Goal: Transaction & Acquisition: Book appointment/travel/reservation

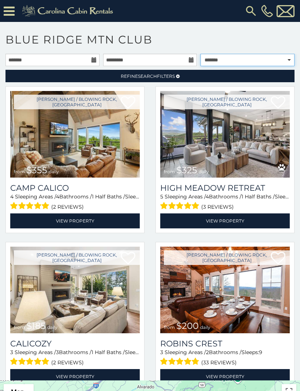
click at [275, 60] on select "**********" at bounding box center [247, 60] width 94 height 12
click at [90, 56] on input "text" at bounding box center [52, 60] width 94 height 12
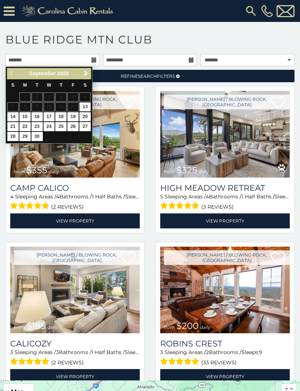
click at [82, 73] on link "Next" at bounding box center [85, 73] width 9 height 9
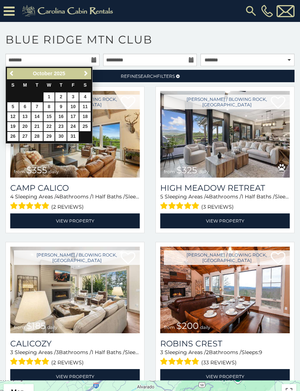
click at [12, 106] on link "5" at bounding box center [12, 106] width 11 height 9
type input "**********"
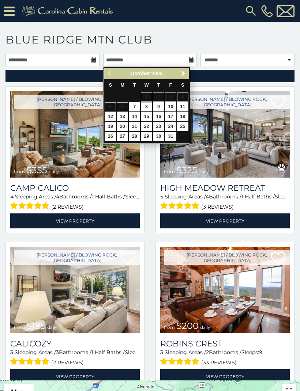
click at [148, 108] on link "8" at bounding box center [146, 106] width 11 height 9
type input "**********"
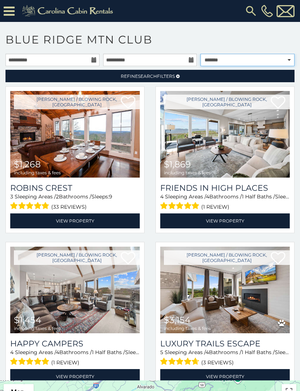
click at [285, 59] on select "**********" at bounding box center [247, 60] width 94 height 12
select select "**********"
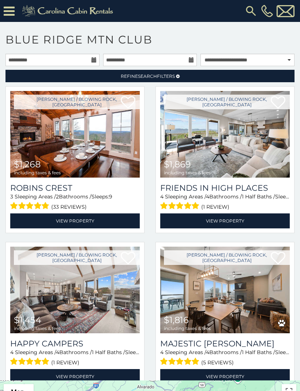
click at [36, 138] on img at bounding box center [74, 134] width 129 height 87
click at [34, 177] on span "$1,268 including taxes & fees" at bounding box center [37, 167] width 54 height 21
click at [29, 137] on img at bounding box center [74, 134] width 129 height 87
click at [68, 187] on h3 "Robins Crest" at bounding box center [74, 188] width 129 height 10
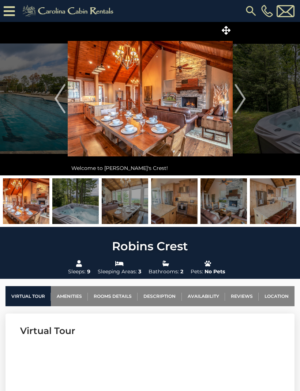
click at [72, 199] on img at bounding box center [75, 201] width 46 height 46
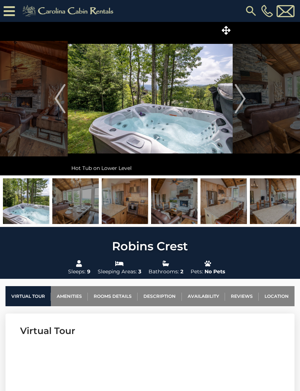
click at [238, 90] on img "Next" at bounding box center [239, 98] width 11 height 29
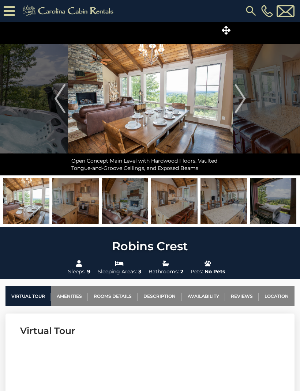
click at [242, 100] on img "Next" at bounding box center [239, 98] width 11 height 29
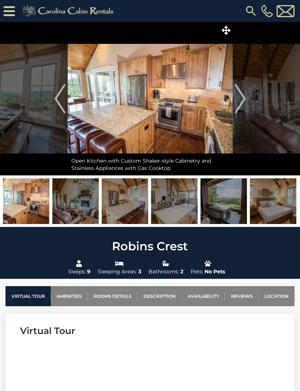
click at [242, 98] on img "Next" at bounding box center [239, 98] width 11 height 29
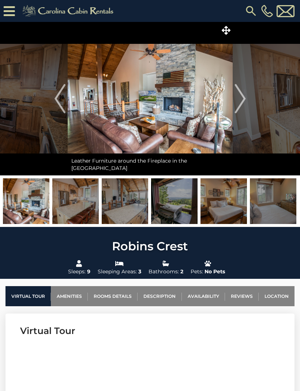
click at [242, 98] on img "Next" at bounding box center [239, 98] width 11 height 29
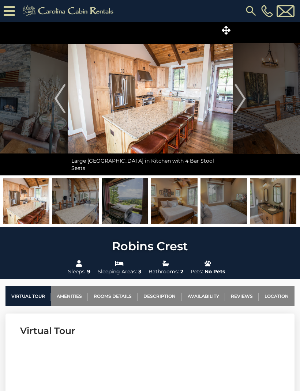
click at [240, 98] on img "Next" at bounding box center [239, 98] width 11 height 29
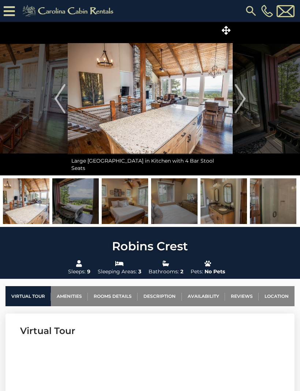
click at [241, 97] on img "Next" at bounding box center [239, 98] width 11 height 29
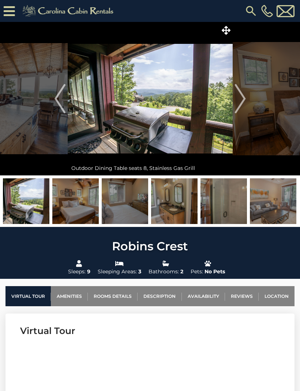
click at [242, 99] on img "Next" at bounding box center [239, 98] width 11 height 29
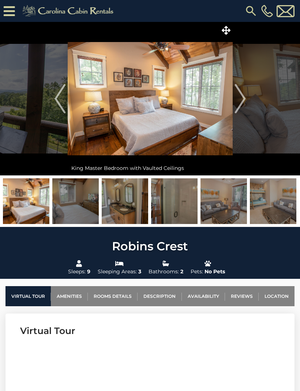
click at [242, 97] on img "Next" at bounding box center [239, 98] width 11 height 29
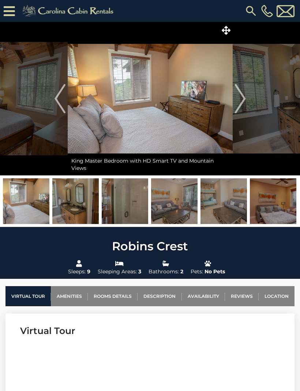
click at [242, 97] on img "Next" at bounding box center [239, 98] width 11 height 29
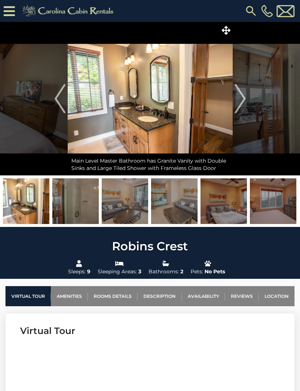
click at [240, 99] on img "Next" at bounding box center [239, 98] width 11 height 29
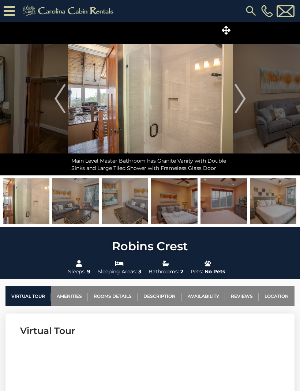
click at [242, 98] on img "Next" at bounding box center [239, 98] width 11 height 29
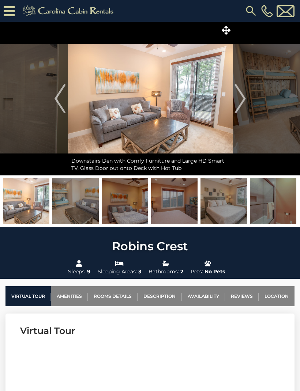
click at [241, 98] on img "Next" at bounding box center [239, 98] width 11 height 29
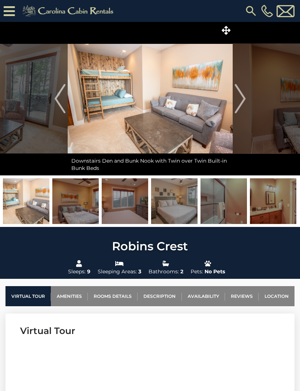
click at [240, 100] on img "Next" at bounding box center [239, 98] width 11 height 29
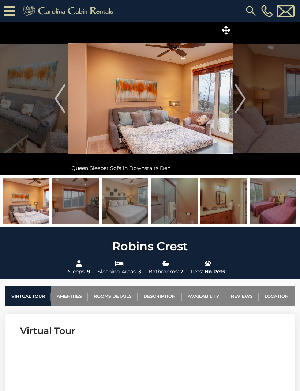
click at [241, 98] on img "Next" at bounding box center [239, 98] width 11 height 29
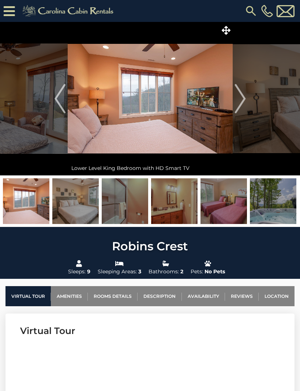
click at [240, 99] on img "Next" at bounding box center [239, 98] width 11 height 29
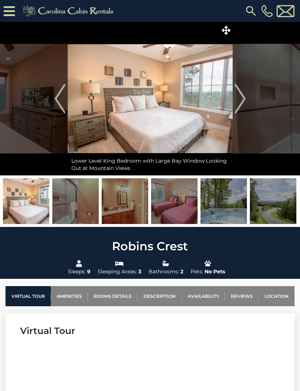
click at [240, 99] on img "Next" at bounding box center [239, 98] width 11 height 29
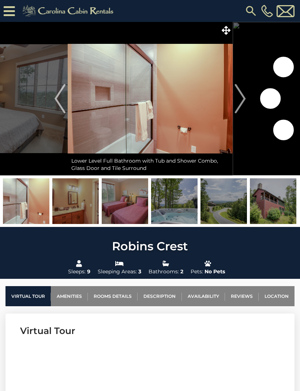
click at [242, 99] on img "Next" at bounding box center [239, 98] width 11 height 29
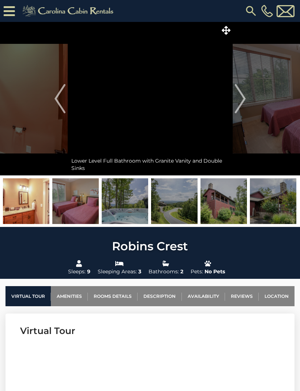
click at [240, 99] on img "Next" at bounding box center [239, 98] width 11 height 29
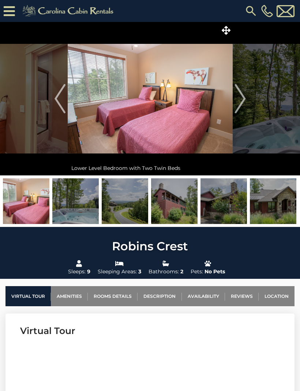
click at [242, 99] on img "Next" at bounding box center [239, 98] width 11 height 29
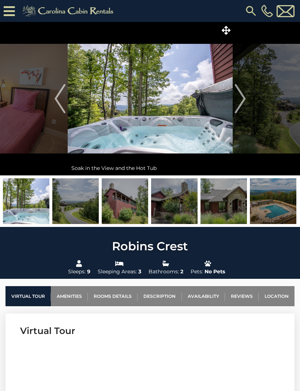
click at [240, 99] on img "Next" at bounding box center [239, 98] width 11 height 29
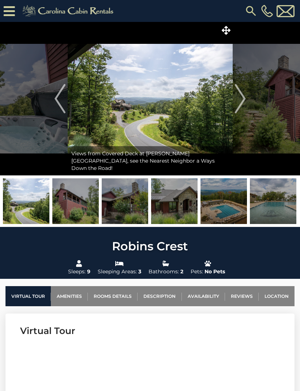
click at [240, 101] on img "Next" at bounding box center [239, 98] width 11 height 29
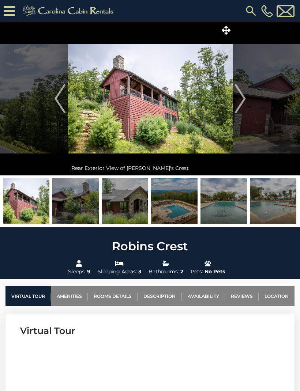
click at [239, 100] on img "Next" at bounding box center [239, 98] width 11 height 29
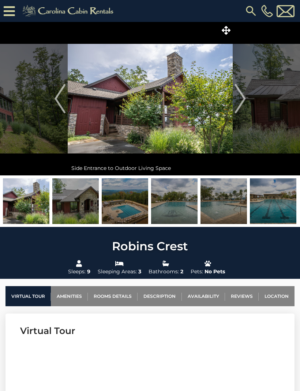
click at [238, 100] on img "Next" at bounding box center [239, 98] width 11 height 29
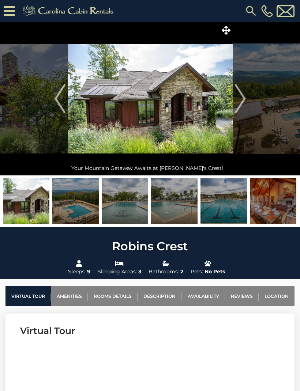
click at [61, 98] on img "Previous" at bounding box center [60, 98] width 11 height 29
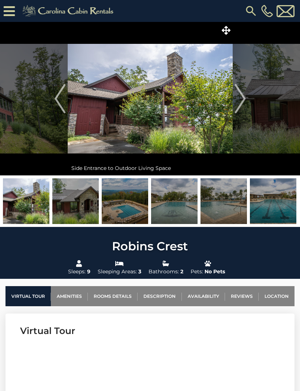
click at [59, 96] on img "Previous" at bounding box center [60, 98] width 11 height 29
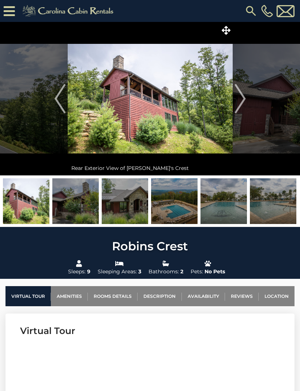
click at [243, 99] on img "Next" at bounding box center [239, 98] width 11 height 29
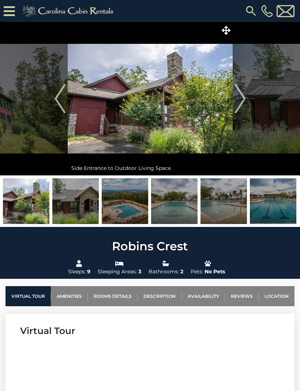
click at [240, 99] on img "Next" at bounding box center [239, 98] width 11 height 29
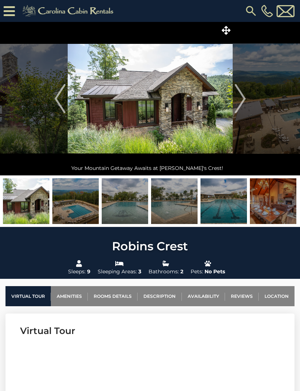
click at [237, 101] on img "Next" at bounding box center [239, 98] width 11 height 29
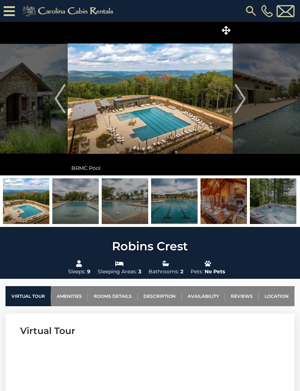
click at [238, 97] on img "Next" at bounding box center [239, 98] width 11 height 29
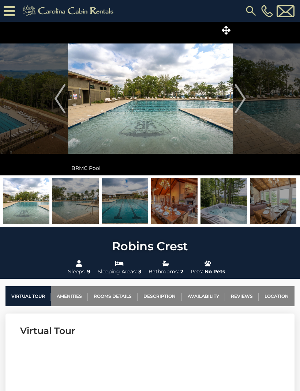
click at [236, 98] on img "Next" at bounding box center [239, 98] width 11 height 29
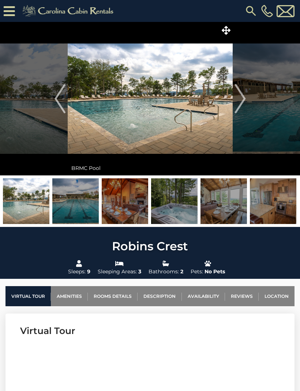
click at [240, 95] on img "Next" at bounding box center [239, 98] width 11 height 29
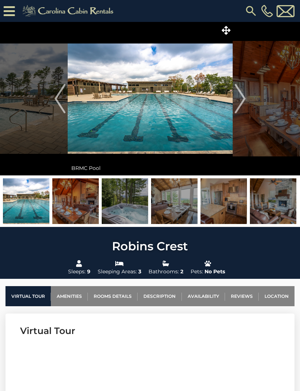
click at [241, 99] on img "Next" at bounding box center [239, 98] width 11 height 29
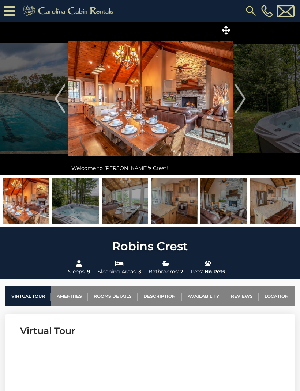
click at [244, 98] on img "Next" at bounding box center [239, 98] width 11 height 29
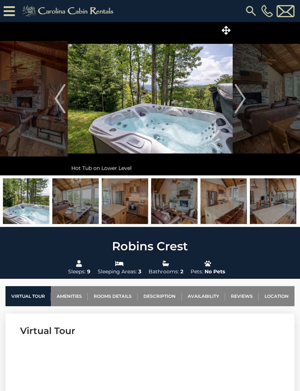
click at [239, 100] on img "Next" at bounding box center [239, 98] width 11 height 29
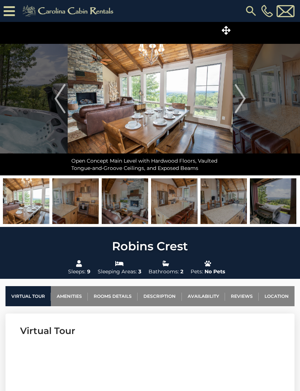
click at [243, 100] on img "Next" at bounding box center [239, 98] width 11 height 29
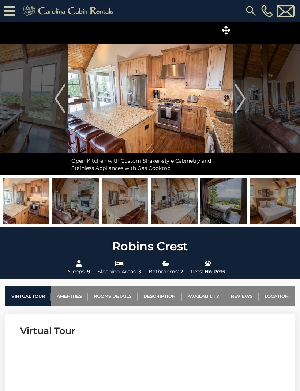
click at [240, 98] on img "Next" at bounding box center [239, 98] width 11 height 29
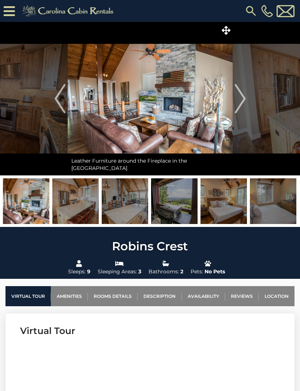
click at [240, 99] on img "Next" at bounding box center [239, 98] width 11 height 29
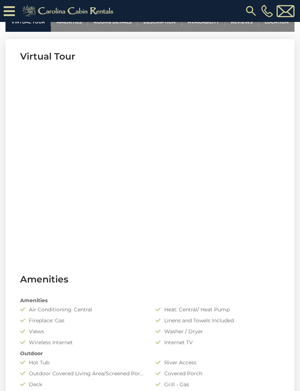
scroll to position [291, 0]
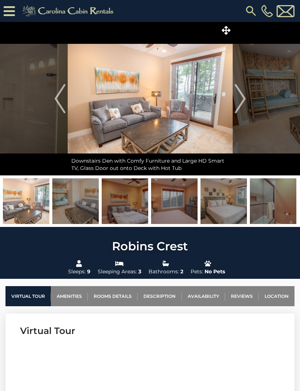
click at [237, 106] on img "Next" at bounding box center [239, 98] width 11 height 29
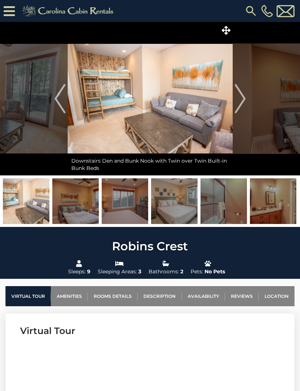
click at [241, 93] on img "Next" at bounding box center [239, 98] width 11 height 29
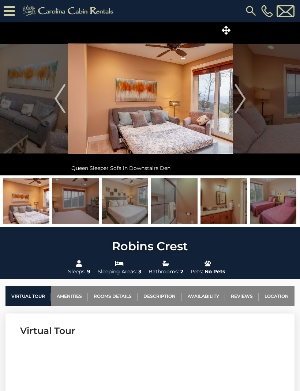
click at [235, 95] on img "Next" at bounding box center [239, 98] width 11 height 29
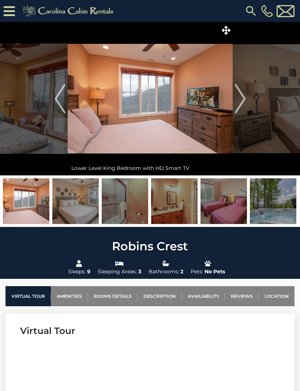
click at [234, 99] on button "Next" at bounding box center [240, 99] width 15 height 154
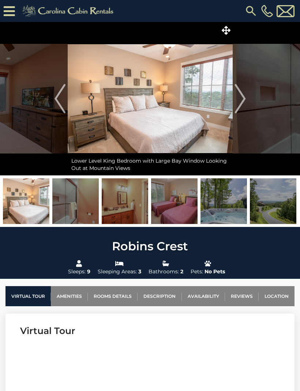
click at [234, 95] on button "Next" at bounding box center [240, 99] width 15 height 154
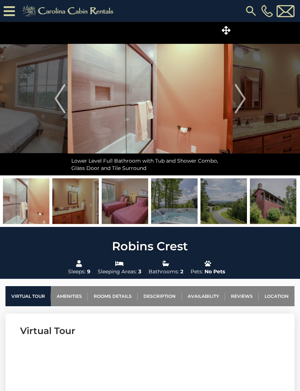
click at [236, 99] on img "Next" at bounding box center [239, 98] width 11 height 29
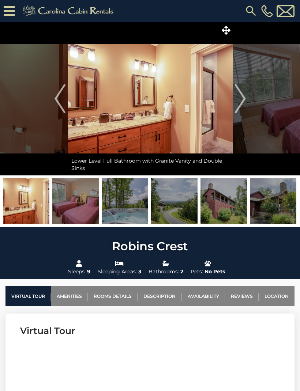
click at [241, 97] on img "Next" at bounding box center [239, 98] width 11 height 29
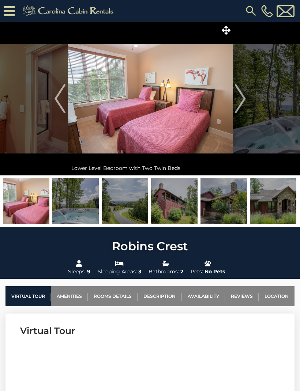
click at [238, 95] on img "Next" at bounding box center [239, 98] width 11 height 29
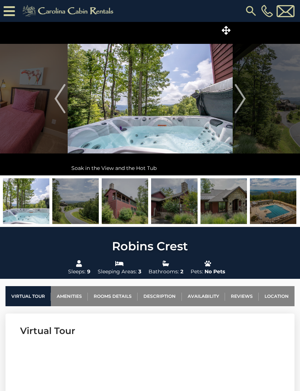
click at [238, 96] on img "Next" at bounding box center [239, 98] width 11 height 29
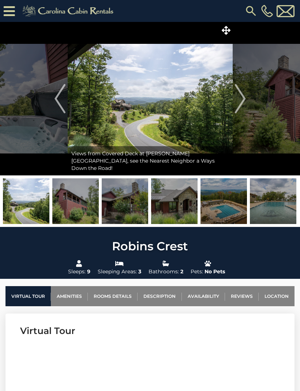
click at [240, 102] on img "Next" at bounding box center [239, 98] width 11 height 29
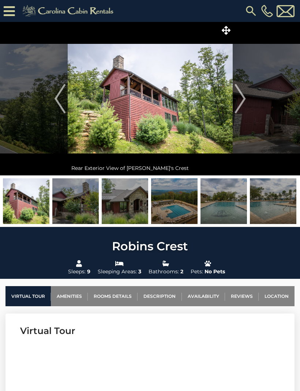
click at [241, 98] on img "Next" at bounding box center [239, 98] width 11 height 29
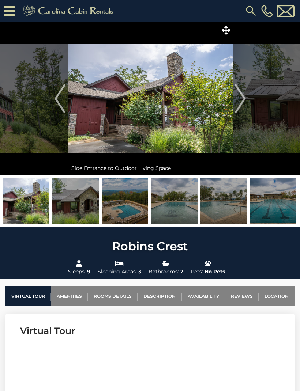
click at [243, 98] on img "Next" at bounding box center [239, 98] width 11 height 29
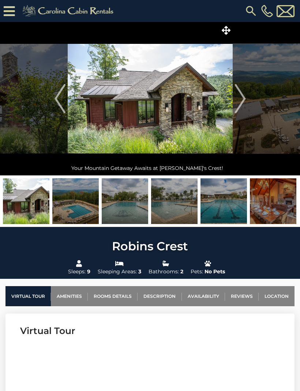
click at [242, 95] on img "Next" at bounding box center [239, 98] width 11 height 29
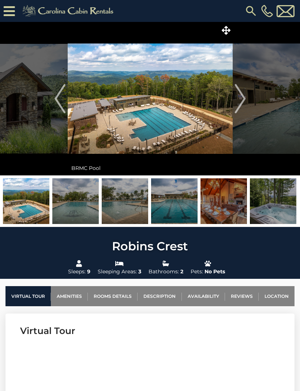
click at [243, 96] on img "Next" at bounding box center [239, 98] width 11 height 29
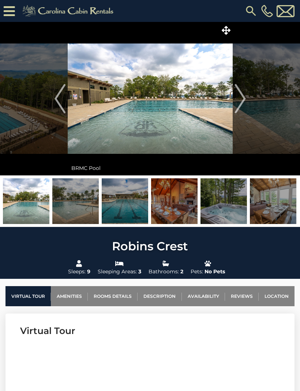
click at [241, 97] on img "Next" at bounding box center [239, 98] width 11 height 29
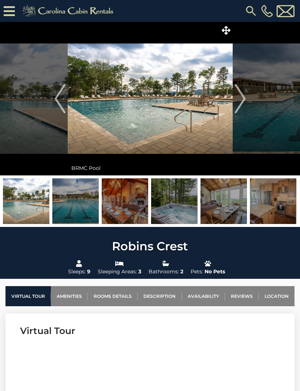
click at [245, 95] on img "Next" at bounding box center [239, 98] width 11 height 29
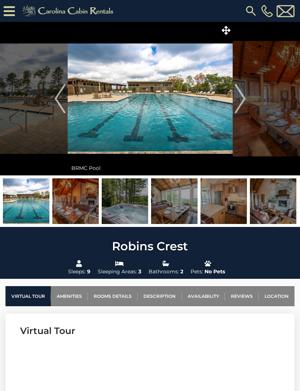
click at [242, 100] on img "Next" at bounding box center [239, 98] width 11 height 29
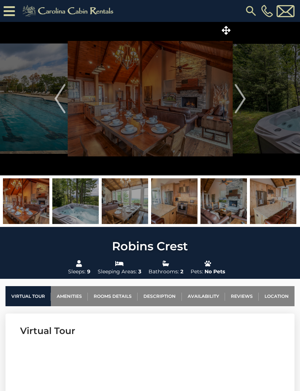
click at [241, 91] on img "Next" at bounding box center [239, 98] width 11 height 29
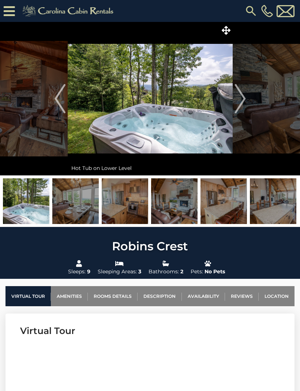
click at [246, 103] on button "Next" at bounding box center [240, 99] width 15 height 154
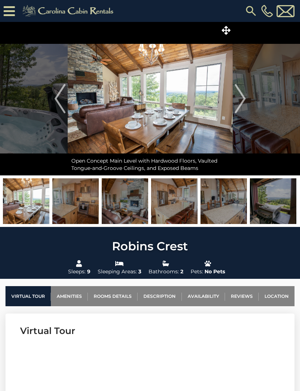
click at [232, 102] on img at bounding box center [150, 99] width 165 height 154
click at [238, 94] on img "Next" at bounding box center [239, 98] width 11 height 29
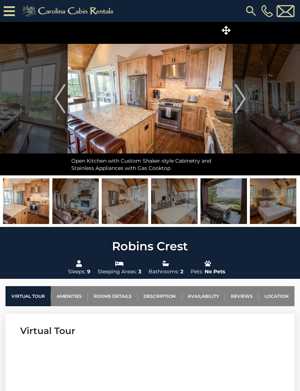
click at [235, 91] on img "Next" at bounding box center [239, 98] width 11 height 29
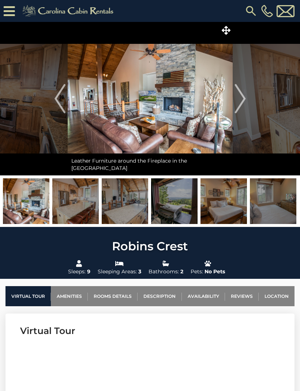
click at [237, 95] on img "Next" at bounding box center [239, 98] width 11 height 29
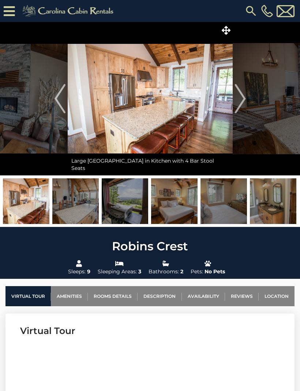
click at [242, 99] on img "Next" at bounding box center [239, 98] width 11 height 29
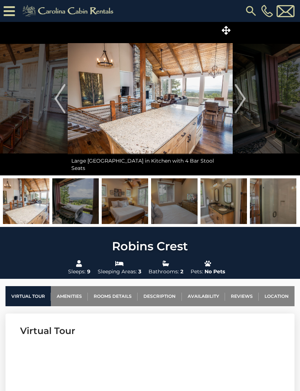
click at [239, 97] on img "Next" at bounding box center [239, 98] width 11 height 29
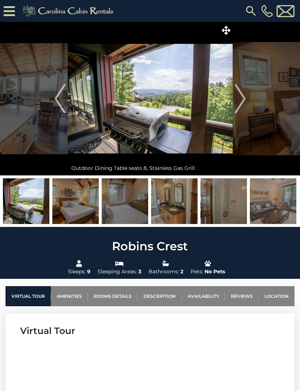
click at [247, 98] on button "Next" at bounding box center [240, 99] width 15 height 154
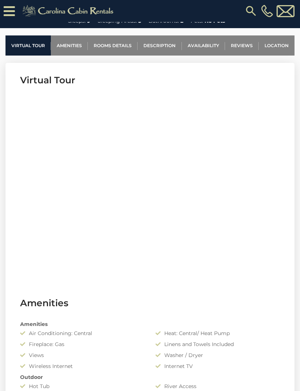
scroll to position [287, 0]
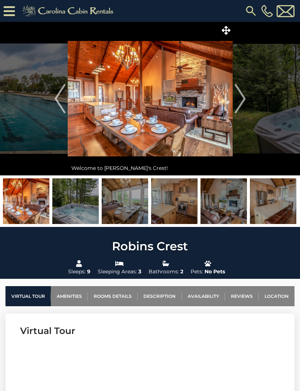
click at [242, 101] on img "Next" at bounding box center [239, 98] width 11 height 29
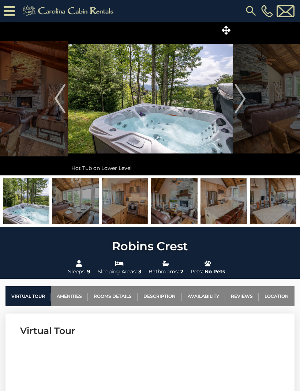
click at [247, 99] on button "Next" at bounding box center [240, 99] width 15 height 154
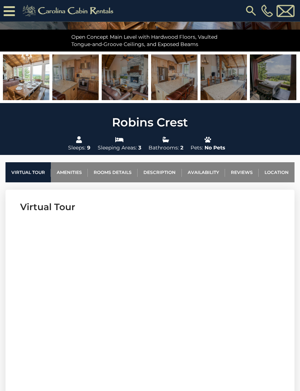
click at [282, 177] on link "Location" at bounding box center [277, 173] width 36 height 20
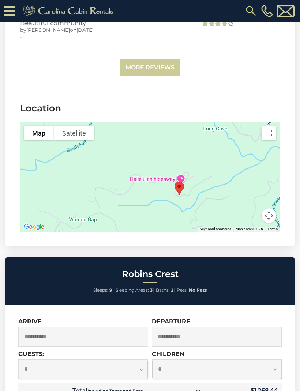
scroll to position [2447, 0]
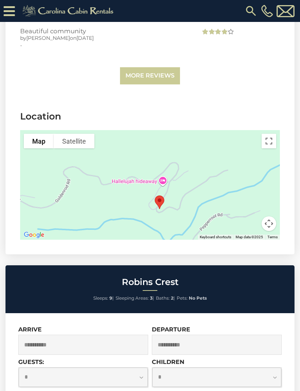
click at [83, 134] on button "Satellite" at bounding box center [74, 141] width 41 height 15
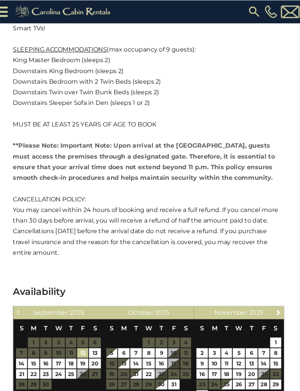
scroll to position [1913, 0]
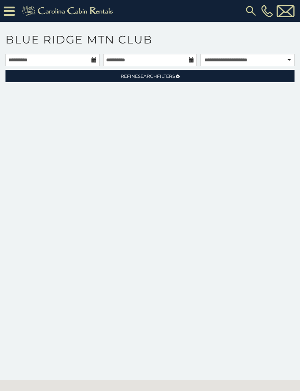
click at [157, 2] on div "[PHONE_NUMBER]" at bounding box center [208, 11] width 175 height 22
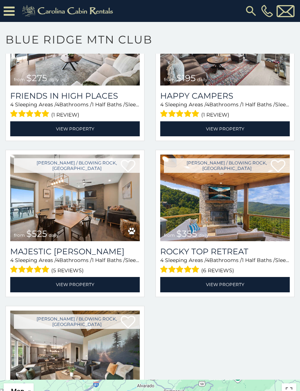
scroll to position [562, 0]
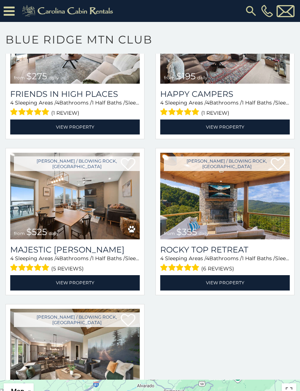
click at [245, 214] on img at bounding box center [224, 196] width 129 height 87
click at [275, 223] on img at bounding box center [224, 196] width 129 height 87
click at [278, 240] on img at bounding box center [224, 196] width 129 height 87
click at [268, 285] on link "View Property" at bounding box center [224, 282] width 129 height 15
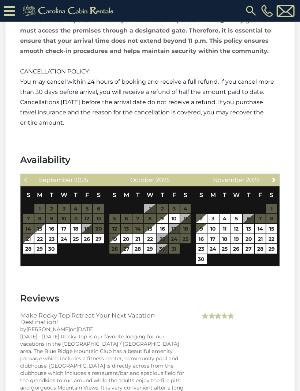
scroll to position [1710, 0]
click at [116, 187] on table "S M T W T F S 1 2 3 4 5 6 7 8 9 10 11 12 13 14 15 16 17 18 19 20 21 22 23 24 25…" at bounding box center [150, 221] width 82 height 68
click at [119, 188] on table "S M T W T F S 1 2 3 4 5 6 7 8 9 10 11 12 13 14 15 16 17 18 19 20 21 22 23 24 25…" at bounding box center [150, 221] width 82 height 68
click at [166, 177] on span "2025" at bounding box center [163, 180] width 14 height 7
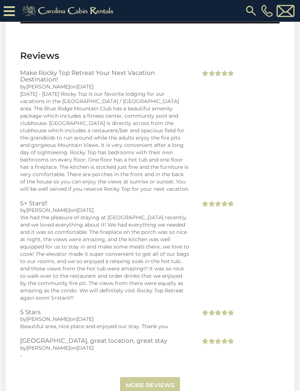
scroll to position [1992, 0]
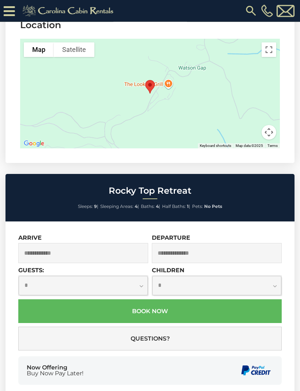
click at [126, 244] on input "text" at bounding box center [83, 254] width 130 height 20
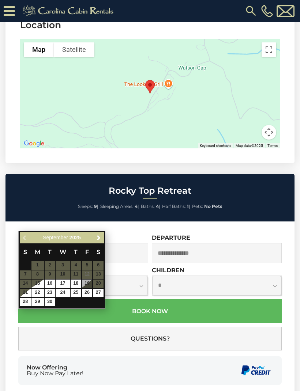
click at [102, 239] on link "Next" at bounding box center [98, 237] width 9 height 9
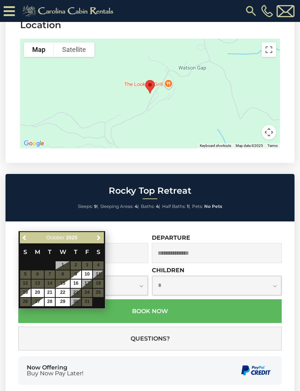
click at [29, 274] on table "S M T W T F S 1 2 3 4 5 6 7 8 9 10 11 12 13 14 15 16 17 18 19 20 21 22 23 24 25…" at bounding box center [62, 275] width 84 height 63
click at [67, 272] on table "S M T W T F S 1 2 3 4 5 6 7 8 9 10 11 12 13 14 15 16 17 18 19 20 21 22 23 24 25…" at bounding box center [62, 275] width 84 height 63
click at [29, 275] on table "S M T W T F S 1 2 3 4 5 6 7 8 9 10 11 12 13 14 15 16 17 18 19 20 21 22 23 24 25…" at bounding box center [62, 275] width 84 height 63
click at [42, 291] on link "20" at bounding box center [37, 293] width 12 height 8
type input "**********"
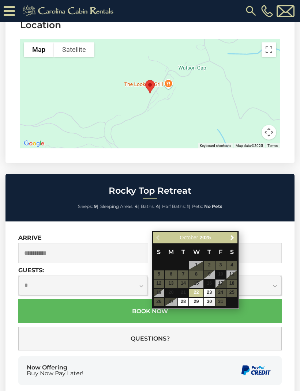
click at [245, 365] on img at bounding box center [255, 371] width 31 height 12
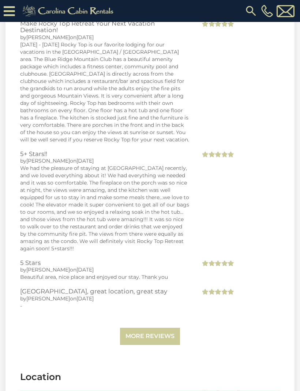
scroll to position [1976, 0]
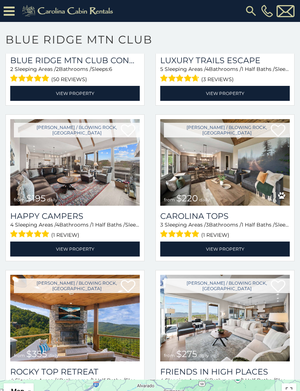
scroll to position [437, 0]
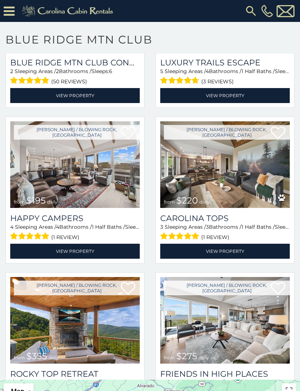
click at [220, 220] on h3 "Carolina Tops" at bounding box center [224, 219] width 129 height 10
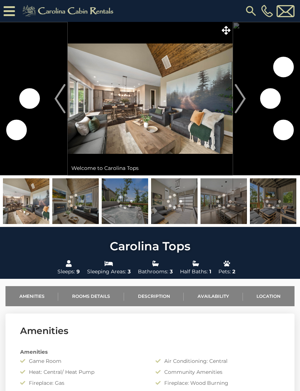
click at [243, 95] on img "Next" at bounding box center [239, 98] width 11 height 29
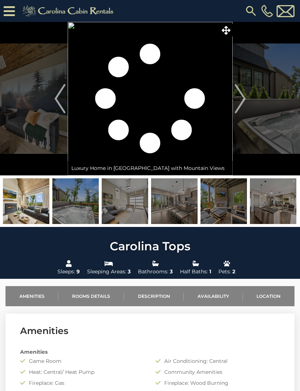
click at [243, 103] on img "Next" at bounding box center [239, 98] width 11 height 29
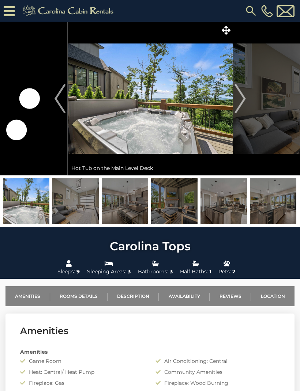
click at [237, 100] on img "Next" at bounding box center [239, 98] width 11 height 29
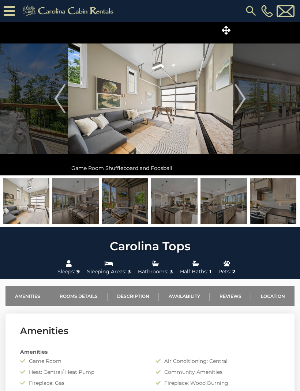
click at [243, 98] on img "Next" at bounding box center [239, 98] width 11 height 29
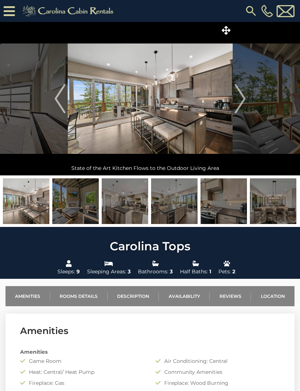
click at [237, 97] on img "Next" at bounding box center [239, 98] width 11 height 29
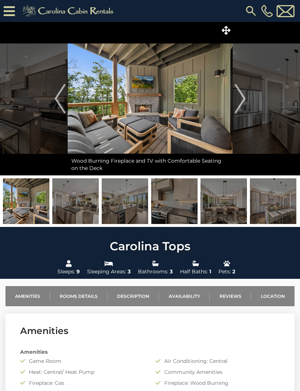
click at [237, 99] on img "Next" at bounding box center [239, 98] width 11 height 29
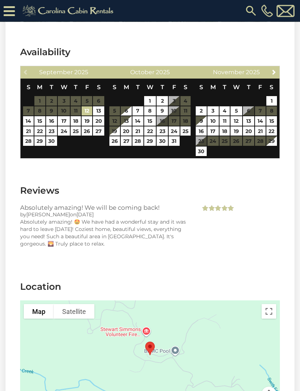
scroll to position [1412, 0]
click at [127, 116] on link "6" at bounding box center [126, 111] width 11 height 10
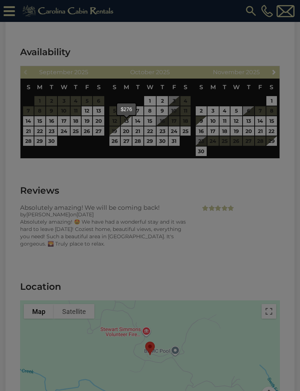
type input "**********"
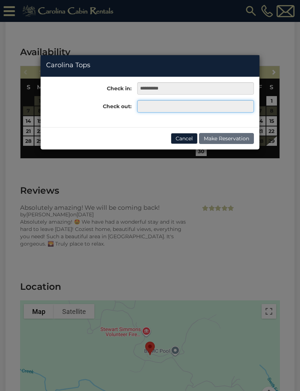
click at [174, 112] on input "text" at bounding box center [195, 106] width 117 height 12
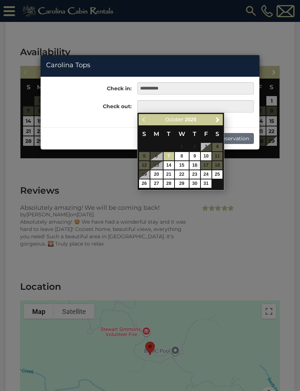
click at [194, 158] on link "9" at bounding box center [194, 156] width 11 height 8
type input "**********"
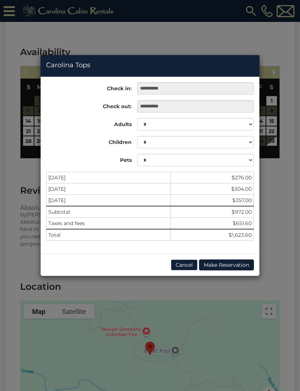
click at [189, 268] on button "Cancel" at bounding box center [184, 265] width 27 height 11
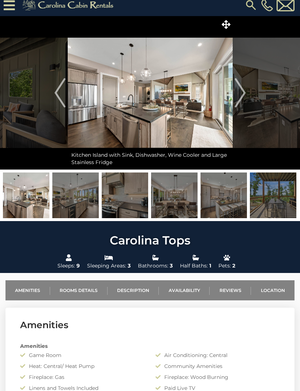
scroll to position [0, 0]
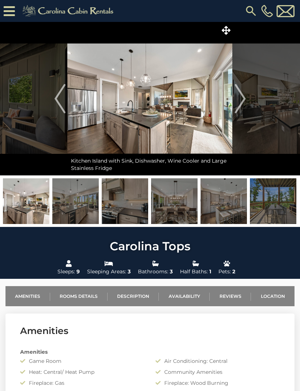
click at [35, 200] on img at bounding box center [26, 201] width 46 height 46
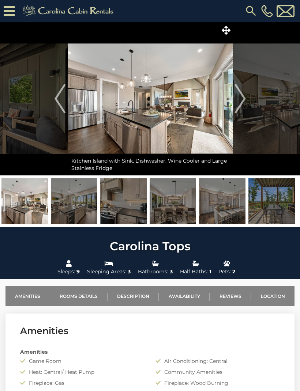
click at [241, 99] on img "Next" at bounding box center [239, 98] width 11 height 29
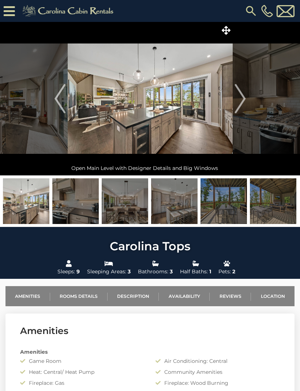
click at [245, 96] on img "Next" at bounding box center [239, 98] width 11 height 29
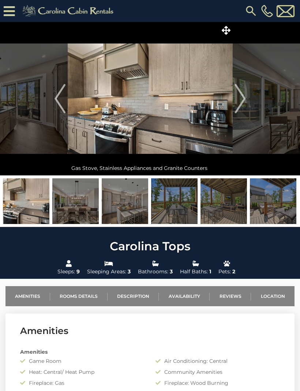
click at [240, 94] on img "Next" at bounding box center [239, 98] width 11 height 29
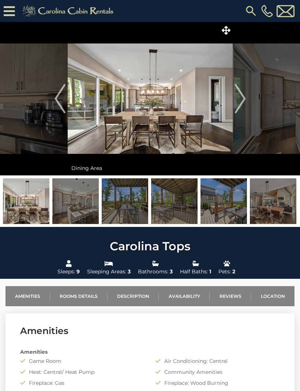
click at [237, 96] on img "Next" at bounding box center [239, 98] width 11 height 29
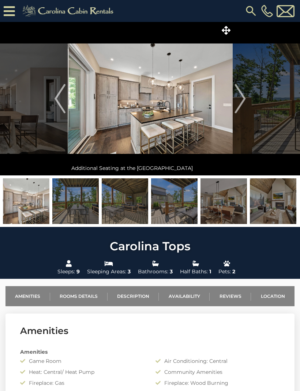
click at [242, 96] on img "Next" at bounding box center [239, 98] width 11 height 29
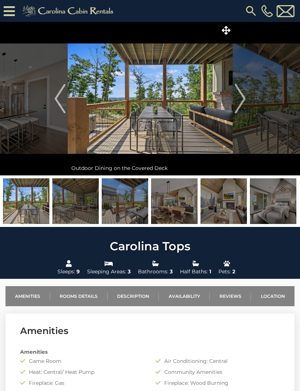
click at [242, 97] on img "Next" at bounding box center [239, 98] width 11 height 29
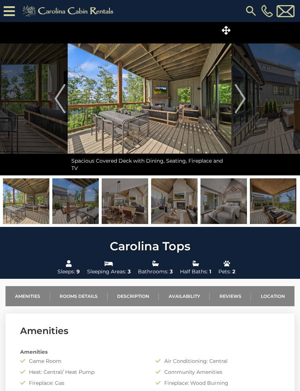
click at [241, 102] on img "Next" at bounding box center [239, 98] width 11 height 29
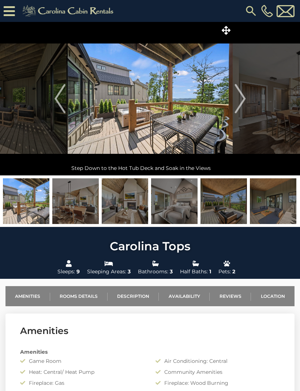
click at [241, 99] on img "Next" at bounding box center [239, 98] width 11 height 29
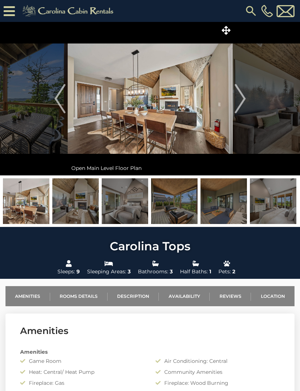
click at [241, 98] on img "Next" at bounding box center [239, 98] width 11 height 29
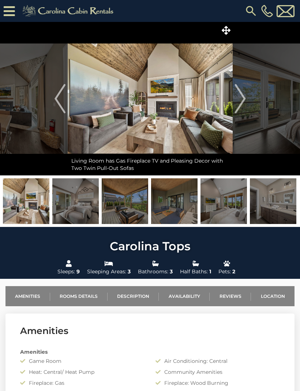
click at [35, 203] on img at bounding box center [26, 201] width 46 height 46
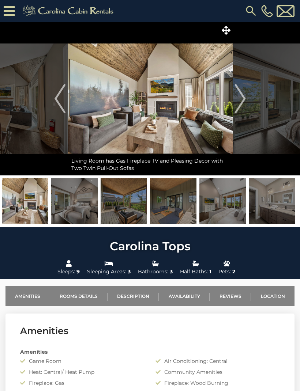
click at [27, 207] on img at bounding box center [25, 201] width 46 height 46
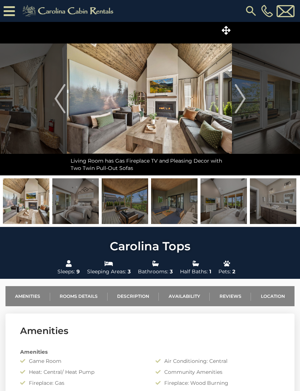
click at [191, 117] on img at bounding box center [149, 99] width 165 height 154
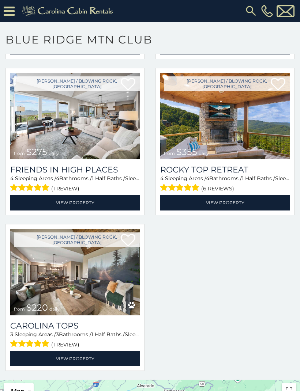
scroll to position [643, 0]
click at [23, 261] on img at bounding box center [74, 272] width 129 height 87
click at [26, 260] on img at bounding box center [74, 272] width 129 height 87
click at [30, 265] on img at bounding box center [74, 272] width 129 height 87
click at [96, 292] on img at bounding box center [74, 272] width 129 height 87
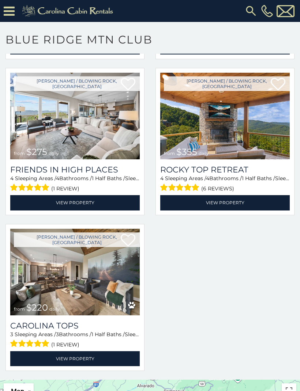
click at [83, 359] on link "View Property" at bounding box center [74, 359] width 129 height 15
click at [84, 356] on link "View Property" at bounding box center [74, 359] width 129 height 15
click at [266, 145] on img at bounding box center [224, 116] width 129 height 87
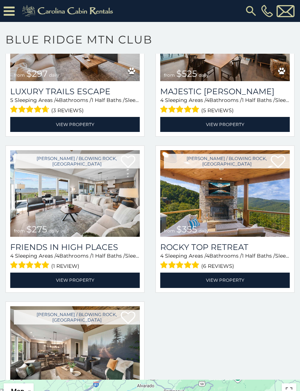
scroll to position [555, 0]
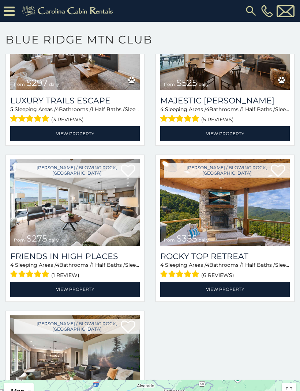
click at [25, 222] on img at bounding box center [74, 202] width 129 height 87
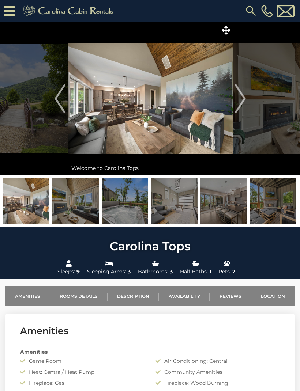
click at [250, 214] on img at bounding box center [273, 201] width 46 height 46
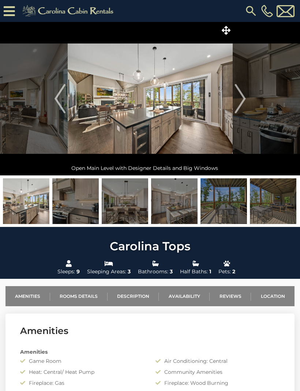
click at [241, 102] on img "Next" at bounding box center [239, 98] width 11 height 29
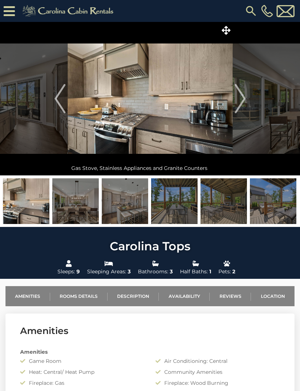
click at [240, 99] on img "Next" at bounding box center [239, 98] width 11 height 29
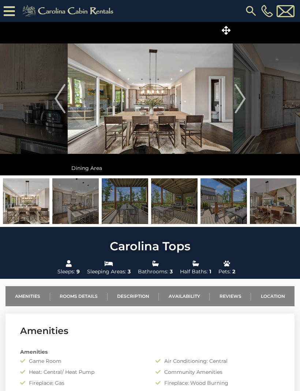
click at [245, 99] on img "Next" at bounding box center [239, 98] width 11 height 29
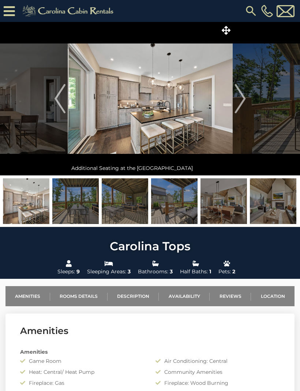
click at [245, 104] on img "Next" at bounding box center [239, 98] width 11 height 29
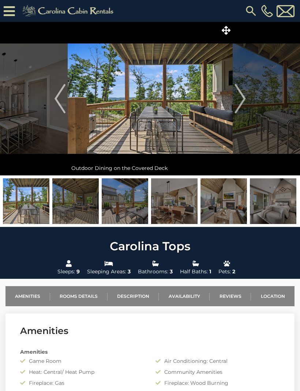
click at [244, 102] on img "Next" at bounding box center [239, 98] width 11 height 29
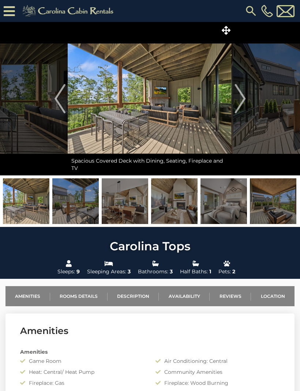
click at [247, 105] on button "Next" at bounding box center [240, 99] width 15 height 154
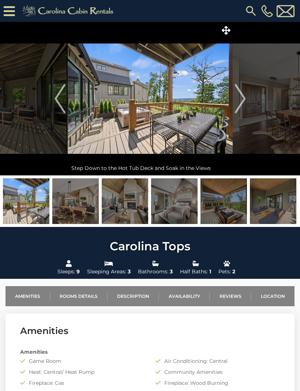
click at [242, 102] on img "Next" at bounding box center [239, 98] width 11 height 29
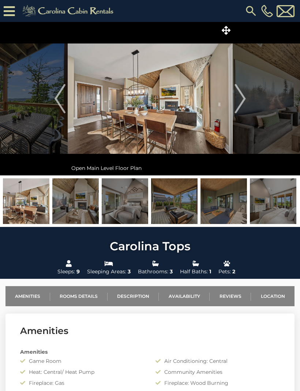
click at [245, 103] on img "Next" at bounding box center [239, 98] width 11 height 29
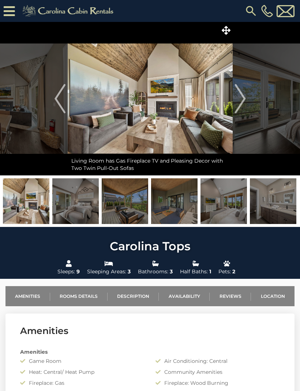
click at [244, 101] on img "Next" at bounding box center [239, 98] width 11 height 29
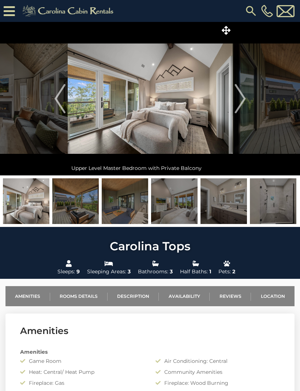
click at [242, 101] on img "Next" at bounding box center [239, 98] width 11 height 29
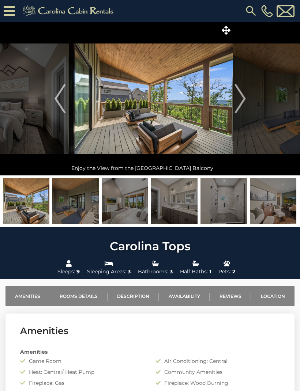
click at [245, 101] on img "Next" at bounding box center [239, 98] width 11 height 29
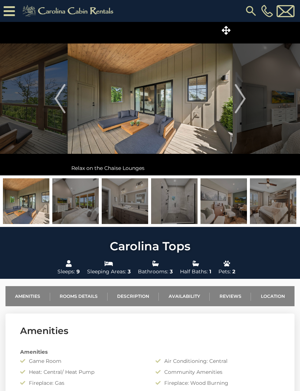
click at [245, 101] on img "Next" at bounding box center [239, 98] width 11 height 29
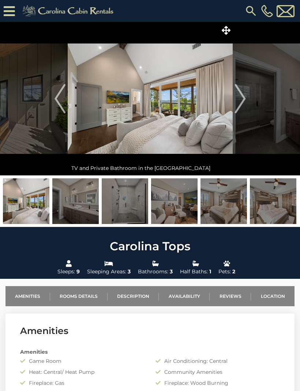
click at [242, 103] on img "Next" at bounding box center [239, 98] width 11 height 29
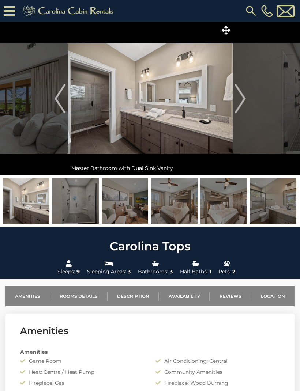
click at [241, 101] on img "Next" at bounding box center [239, 98] width 11 height 29
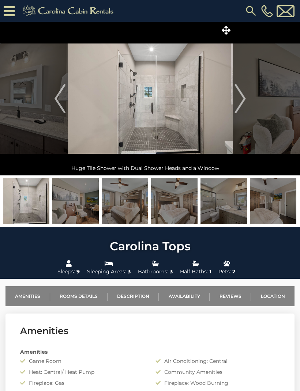
click at [243, 101] on img "Next" at bounding box center [239, 98] width 11 height 29
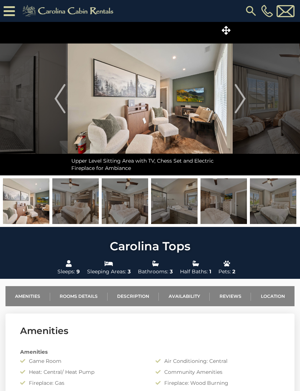
click at [243, 103] on img "Next" at bounding box center [239, 98] width 11 height 29
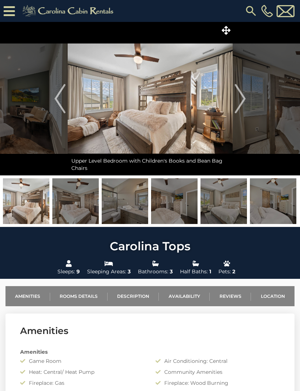
click at [243, 104] on img "Next" at bounding box center [239, 98] width 11 height 29
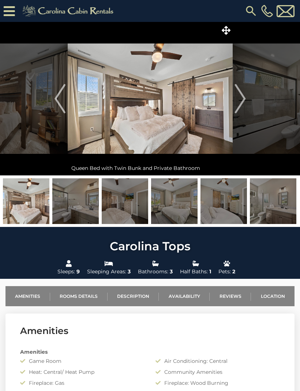
click at [242, 105] on img "Next" at bounding box center [239, 98] width 11 height 29
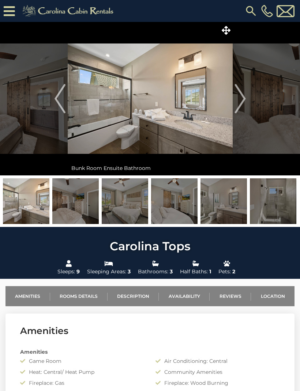
click at [244, 104] on img "Next" at bounding box center [239, 98] width 11 height 29
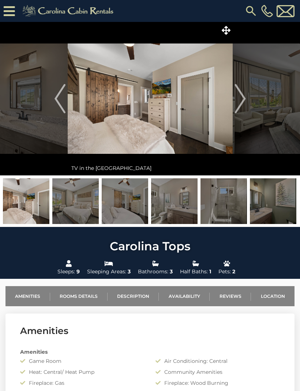
click at [244, 104] on img "Next" at bounding box center [239, 98] width 11 height 29
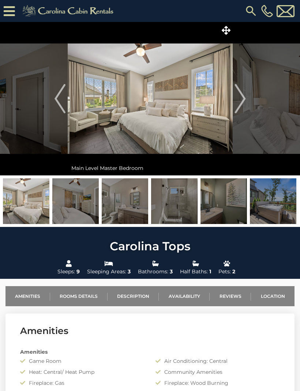
click at [243, 104] on img "Next" at bounding box center [239, 98] width 11 height 29
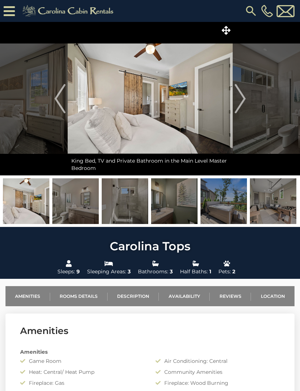
click at [244, 104] on img "Next" at bounding box center [239, 98] width 11 height 29
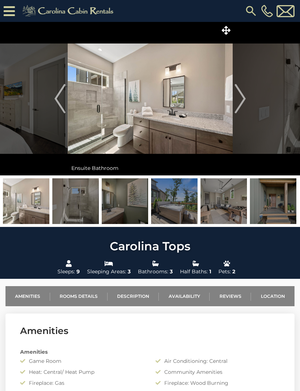
click at [242, 104] on img "Next" at bounding box center [239, 98] width 11 height 29
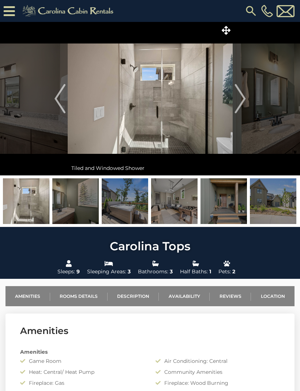
click at [244, 104] on img "Next" at bounding box center [239, 98] width 11 height 29
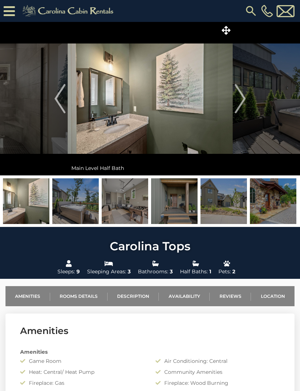
click at [243, 105] on img "Next" at bounding box center [239, 98] width 11 height 29
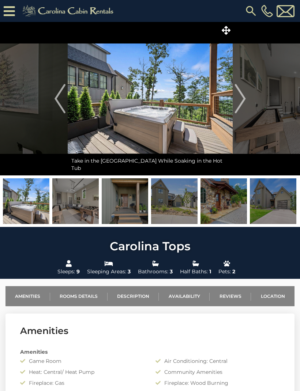
click at [242, 104] on img "Next" at bounding box center [239, 98] width 11 height 29
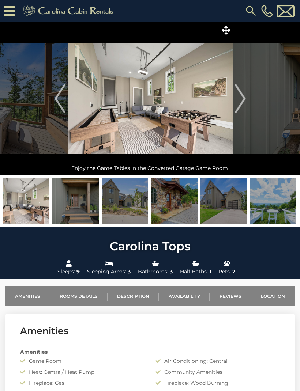
click at [244, 104] on img "Next" at bounding box center [239, 98] width 11 height 29
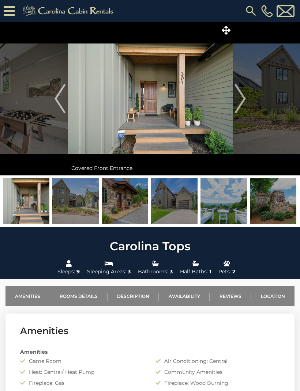
click at [243, 104] on img "Next" at bounding box center [239, 98] width 11 height 29
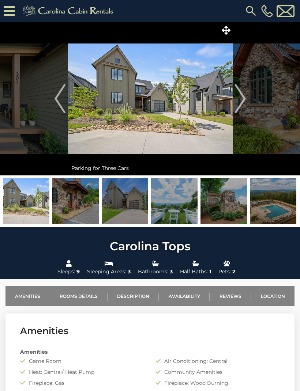
click at [243, 104] on img "Next" at bounding box center [239, 98] width 11 height 29
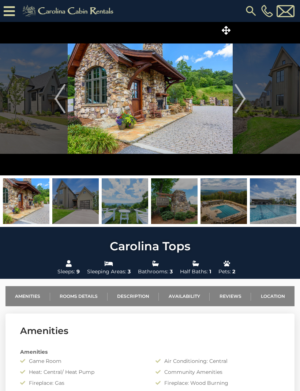
click at [243, 104] on img "Next" at bounding box center [239, 98] width 11 height 29
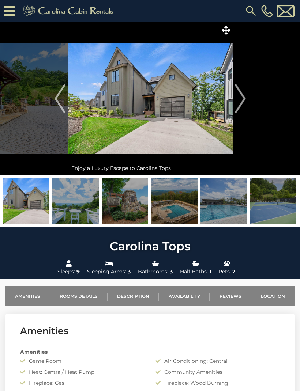
click at [242, 104] on img "Next" at bounding box center [239, 98] width 11 height 29
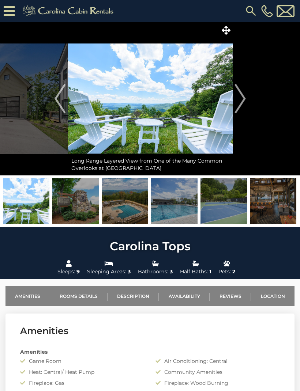
click at [244, 103] on img "Next" at bounding box center [239, 98] width 11 height 29
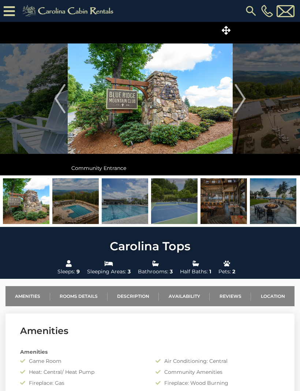
click at [244, 101] on img "Next" at bounding box center [239, 98] width 11 height 29
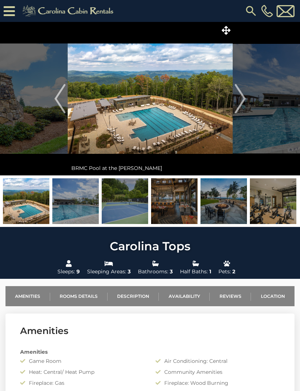
click at [241, 106] on img "Next" at bounding box center [239, 98] width 11 height 29
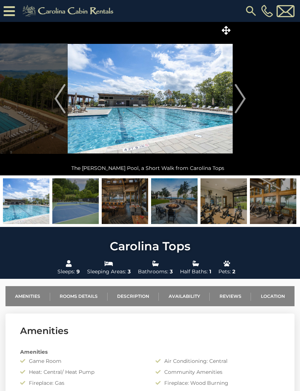
click at [242, 104] on img "Next" at bounding box center [239, 98] width 11 height 29
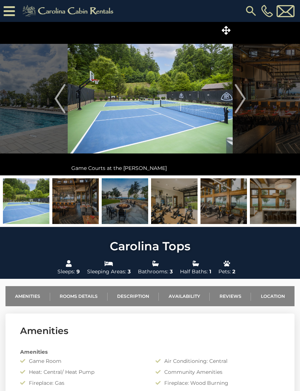
click at [241, 103] on img "Next" at bounding box center [239, 98] width 11 height 29
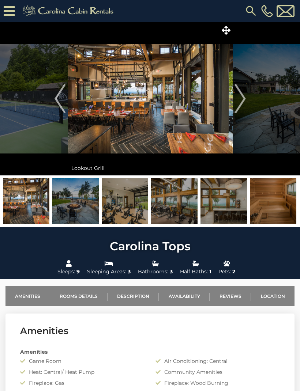
click at [244, 102] on img "Next" at bounding box center [239, 98] width 11 height 29
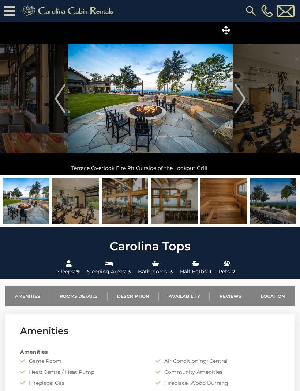
click at [245, 101] on img "Next" at bounding box center [239, 98] width 11 height 29
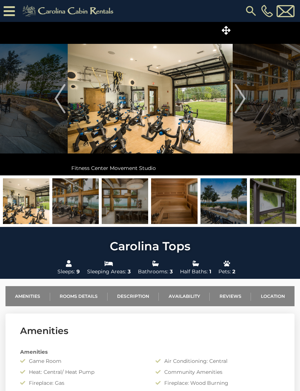
click at [245, 105] on img "Next" at bounding box center [239, 98] width 11 height 29
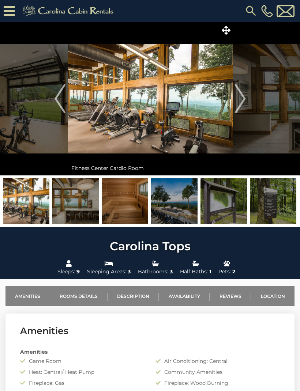
click at [246, 103] on button "Next" at bounding box center [240, 99] width 15 height 154
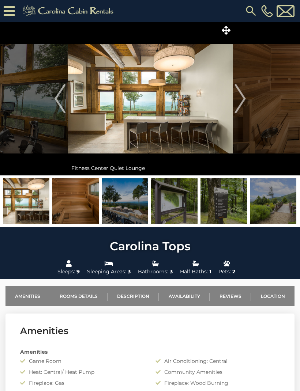
click at [246, 104] on button "Next" at bounding box center [240, 99] width 15 height 154
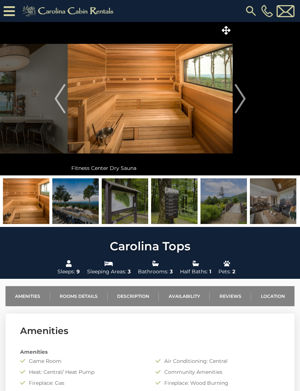
click at [244, 102] on img "Next" at bounding box center [239, 98] width 11 height 29
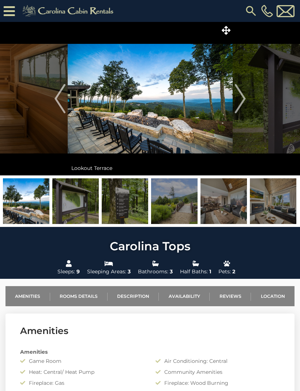
click at [243, 104] on img "Next" at bounding box center [239, 98] width 11 height 29
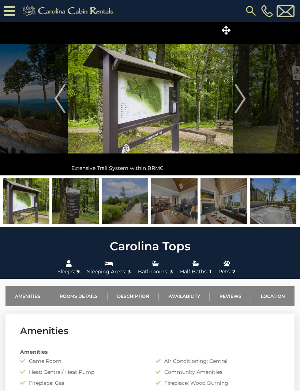
click at [244, 104] on img "Next" at bounding box center [239, 98] width 11 height 29
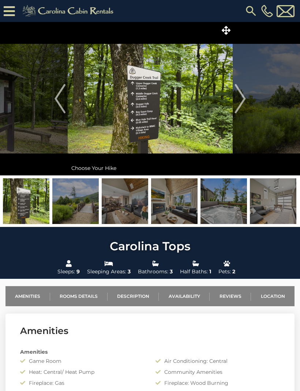
click at [242, 102] on img "Next" at bounding box center [239, 98] width 11 height 29
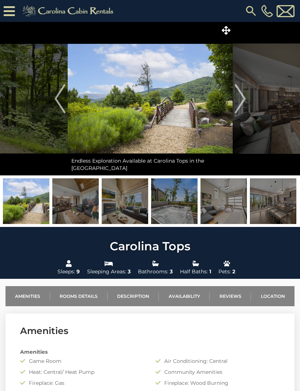
click at [243, 102] on img "Next" at bounding box center [239, 98] width 11 height 29
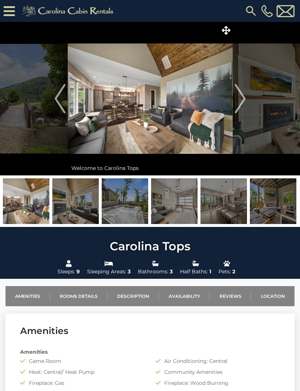
click at [242, 103] on img "Next" at bounding box center [239, 98] width 11 height 29
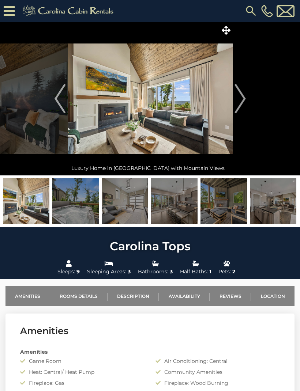
click at [243, 103] on img "Next" at bounding box center [239, 98] width 11 height 29
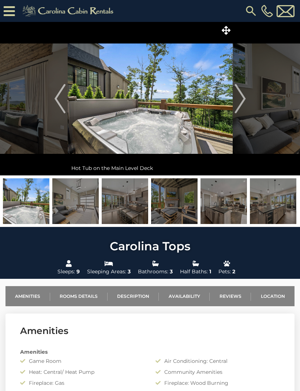
click at [242, 102] on img "Next" at bounding box center [239, 98] width 11 height 29
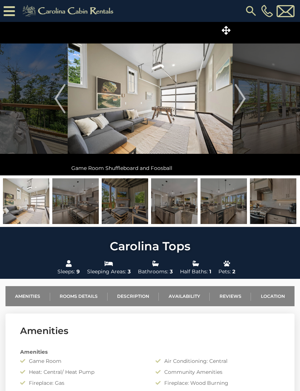
click at [241, 102] on img "Next" at bounding box center [239, 98] width 11 height 29
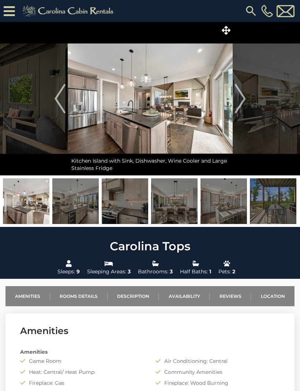
click at [210, 210] on img at bounding box center [223, 201] width 46 height 46
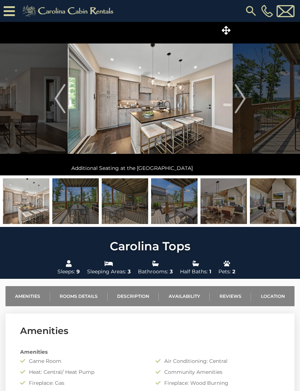
click at [133, 206] on img at bounding box center [125, 201] width 46 height 46
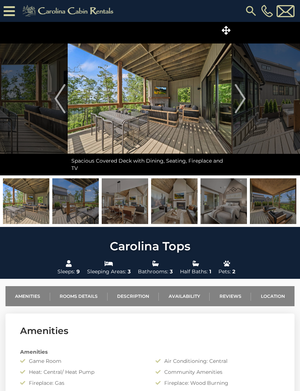
click at [188, 106] on img at bounding box center [150, 99] width 165 height 154
click at [59, 101] on img "Previous" at bounding box center [60, 98] width 11 height 29
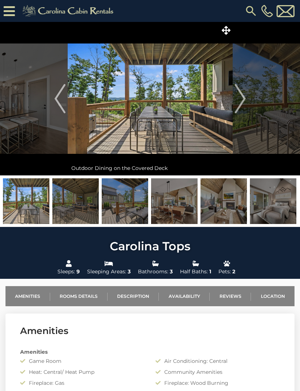
click at [64, 104] on img "Previous" at bounding box center [60, 98] width 11 height 29
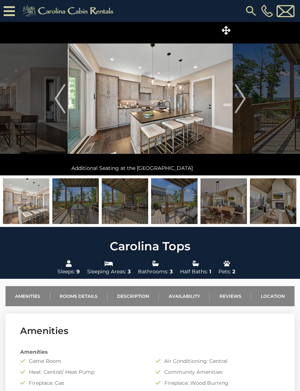
click at [59, 93] on img "Previous" at bounding box center [60, 98] width 11 height 29
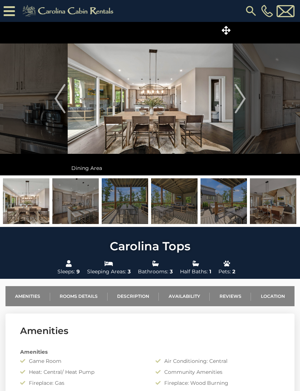
click at [59, 104] on img "Previous" at bounding box center [60, 98] width 11 height 29
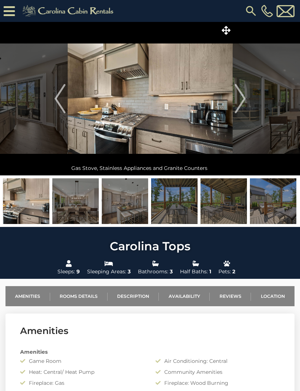
click at [59, 107] on img "Previous" at bounding box center [60, 98] width 11 height 29
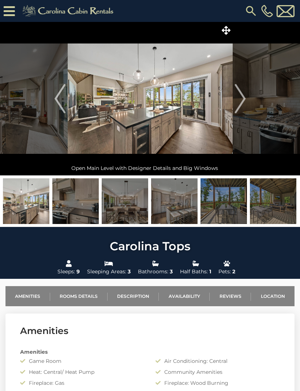
click at [54, 101] on button "Previous" at bounding box center [60, 99] width 15 height 154
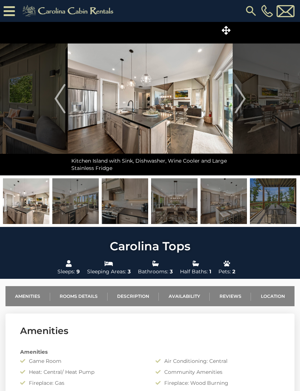
click at [59, 103] on img "Previous" at bounding box center [60, 98] width 11 height 29
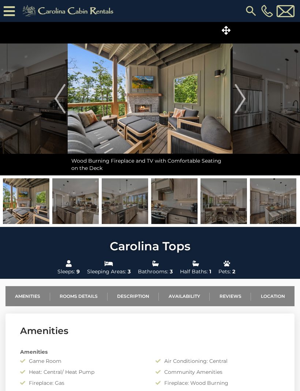
click at [241, 105] on img "Next" at bounding box center [239, 98] width 11 height 29
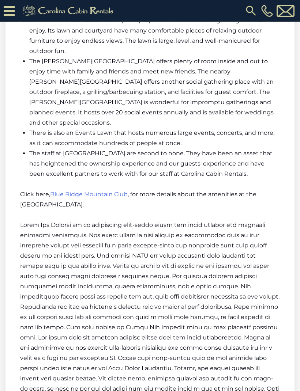
scroll to position [1102, 0]
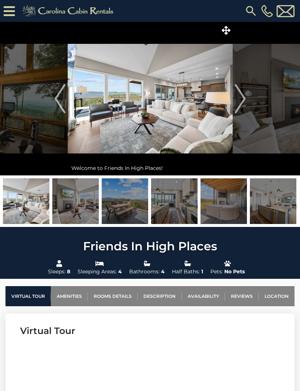
click at [228, 206] on img at bounding box center [223, 201] width 46 height 46
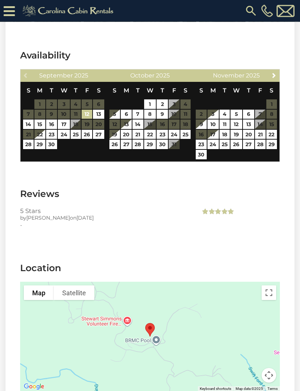
scroll to position [1662, 0]
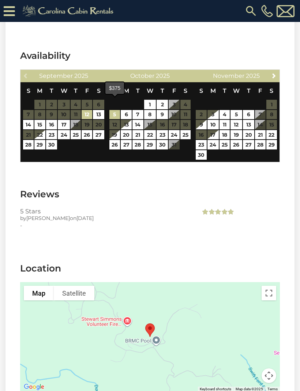
click at [118, 110] on link "5" at bounding box center [114, 115] width 11 height 10
type input "**********"
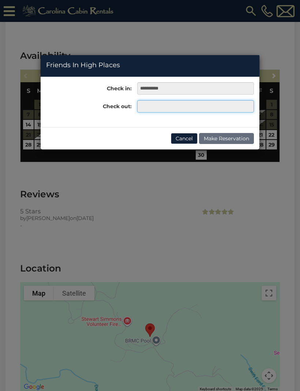
click at [166, 106] on input "text" at bounding box center [195, 106] width 117 height 12
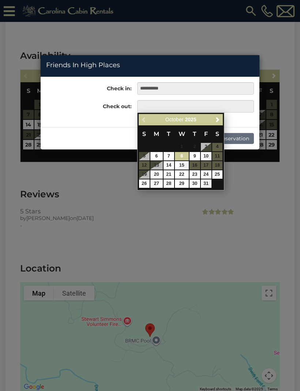
click at [187, 159] on link "8" at bounding box center [182, 156] width 14 height 8
type input "**********"
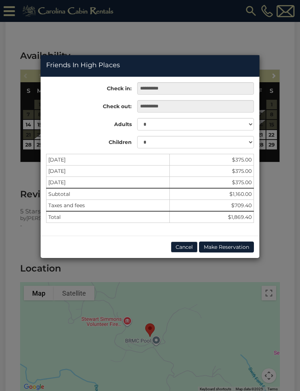
click at [187, 247] on button "Cancel" at bounding box center [184, 247] width 27 height 11
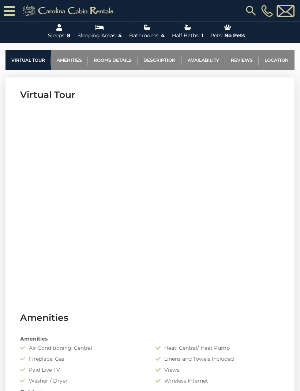
scroll to position [273, 0]
